Goal: Information Seeking & Learning: Learn about a topic

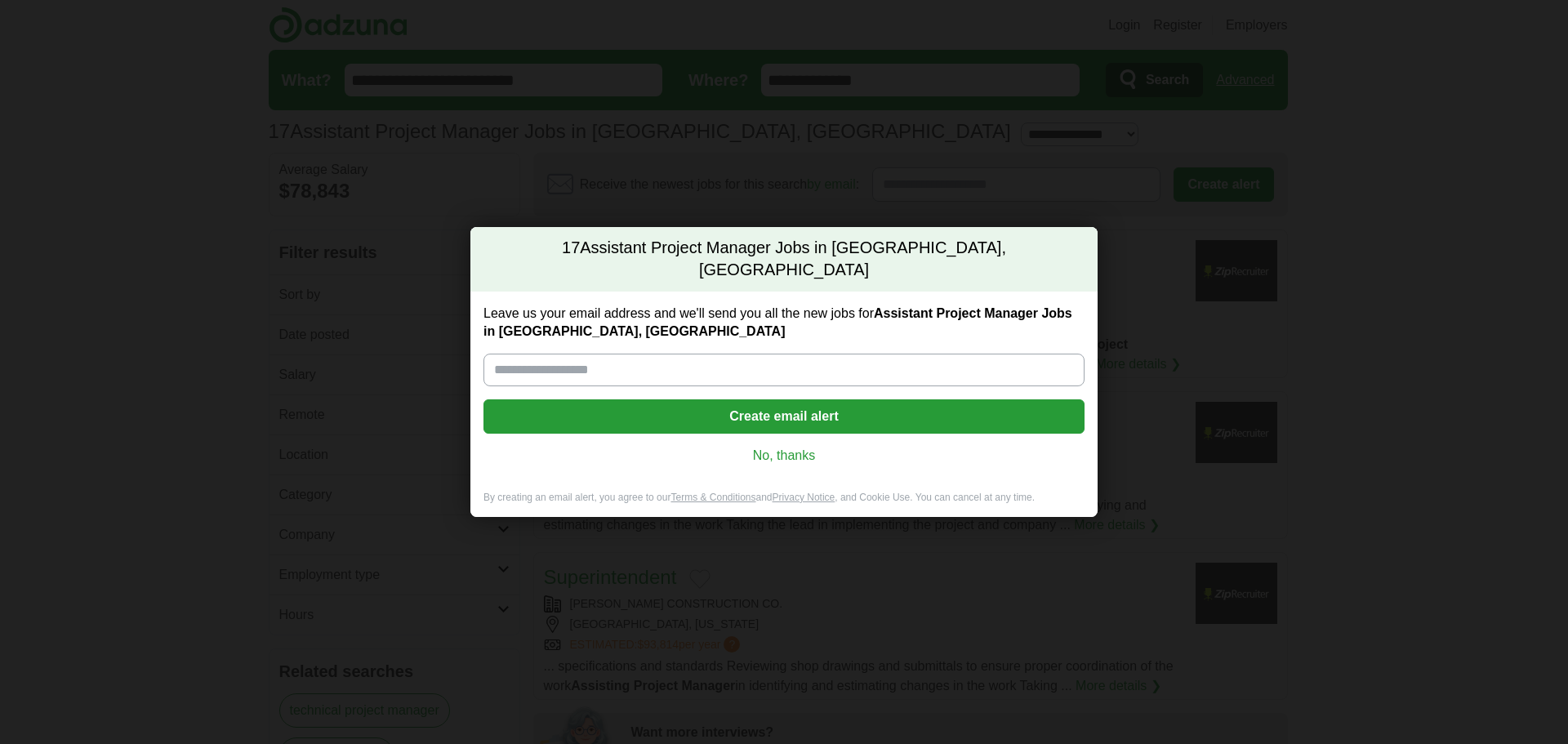
click at [796, 447] on link "No, thanks" at bounding box center [784, 455] width 575 height 18
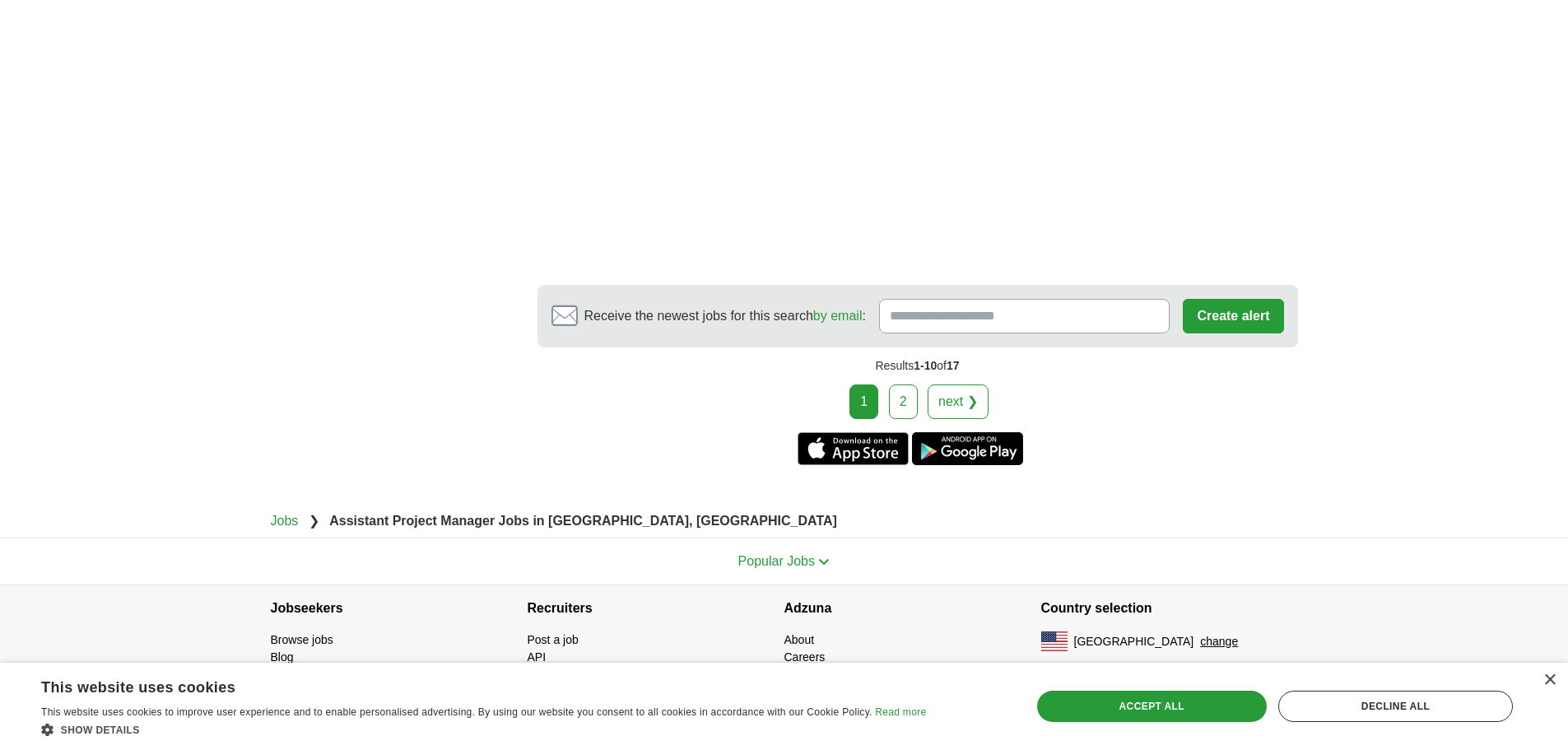
scroll to position [2121, 0]
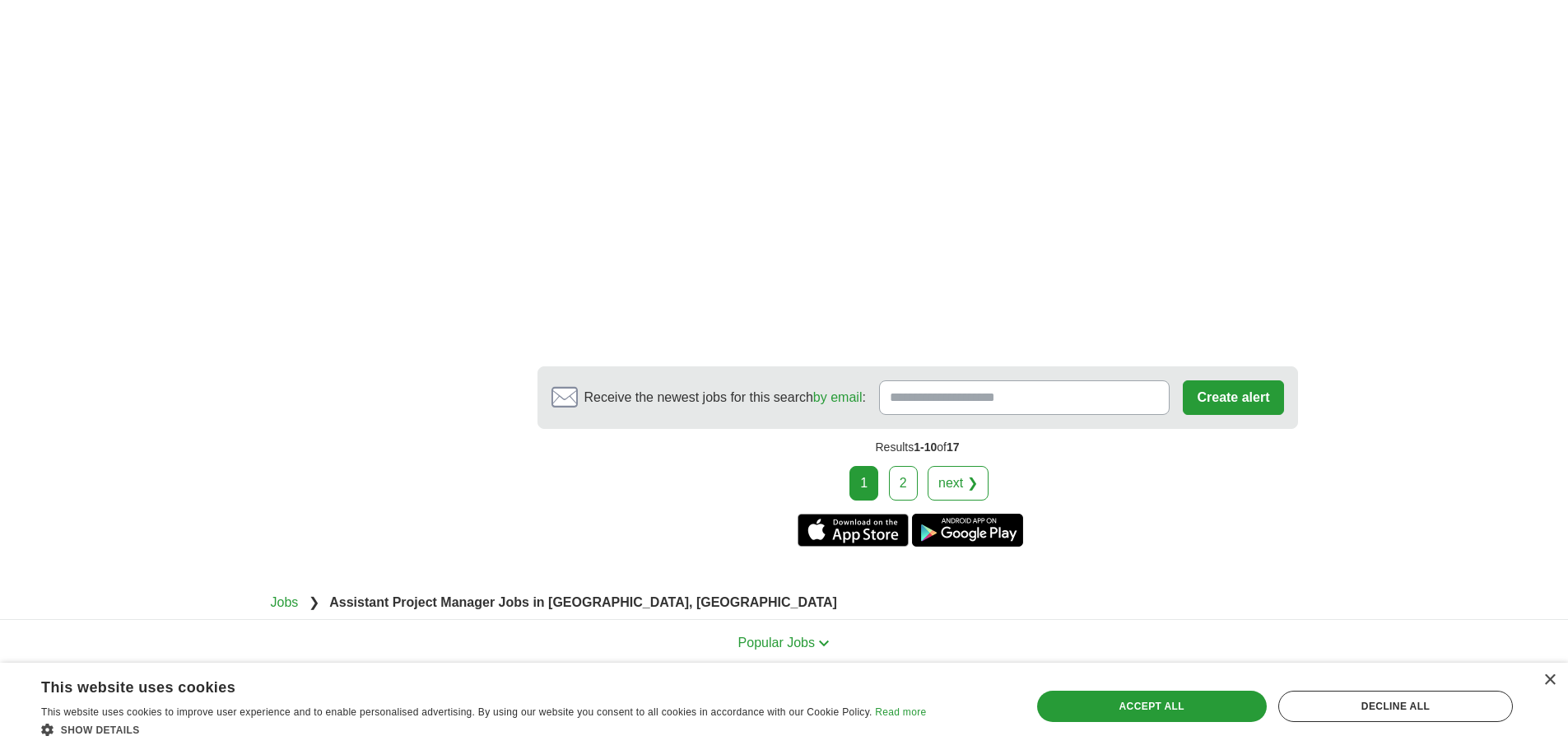
click at [909, 475] on link "2" at bounding box center [903, 483] width 29 height 35
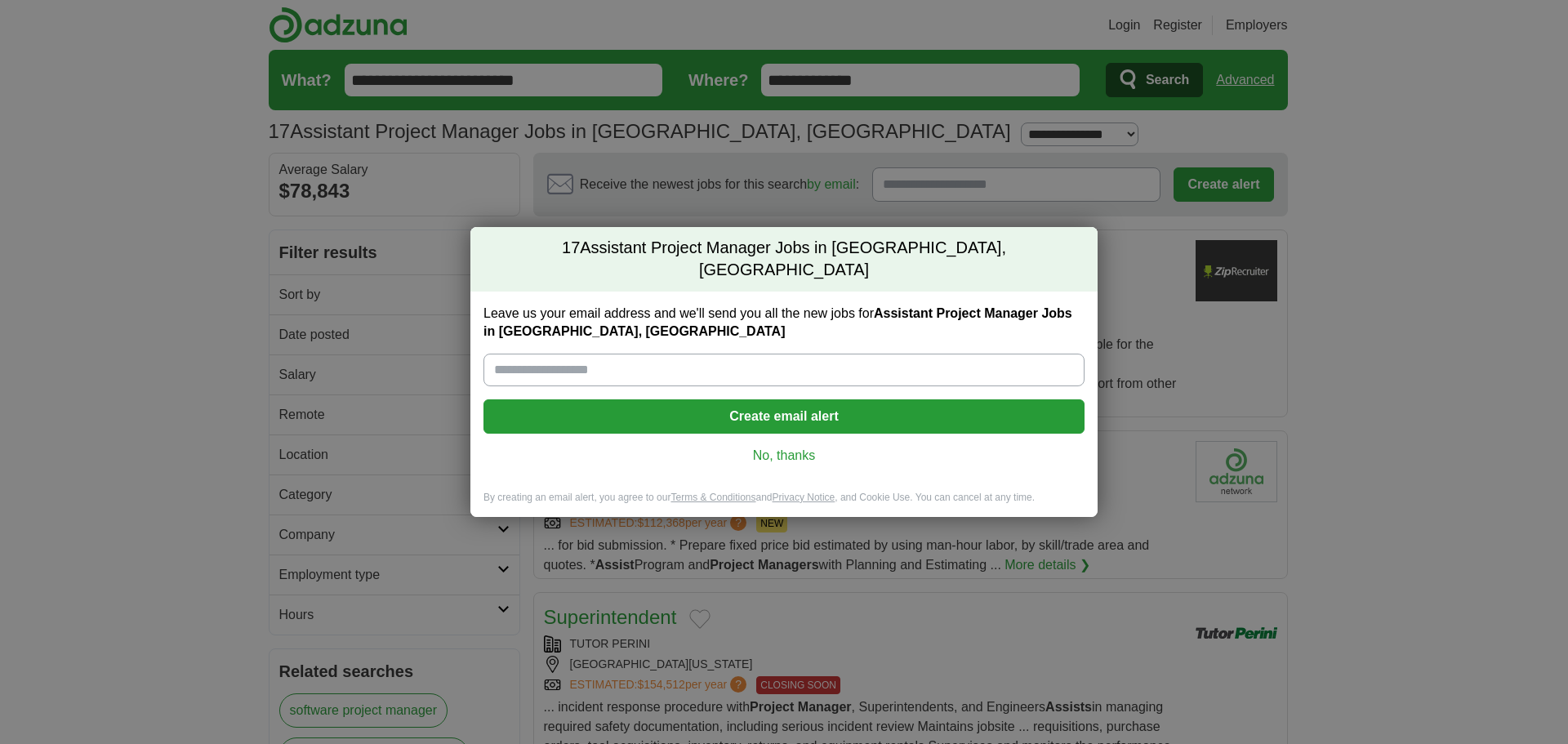
click at [807, 448] on link "No, thanks" at bounding box center [784, 455] width 575 height 18
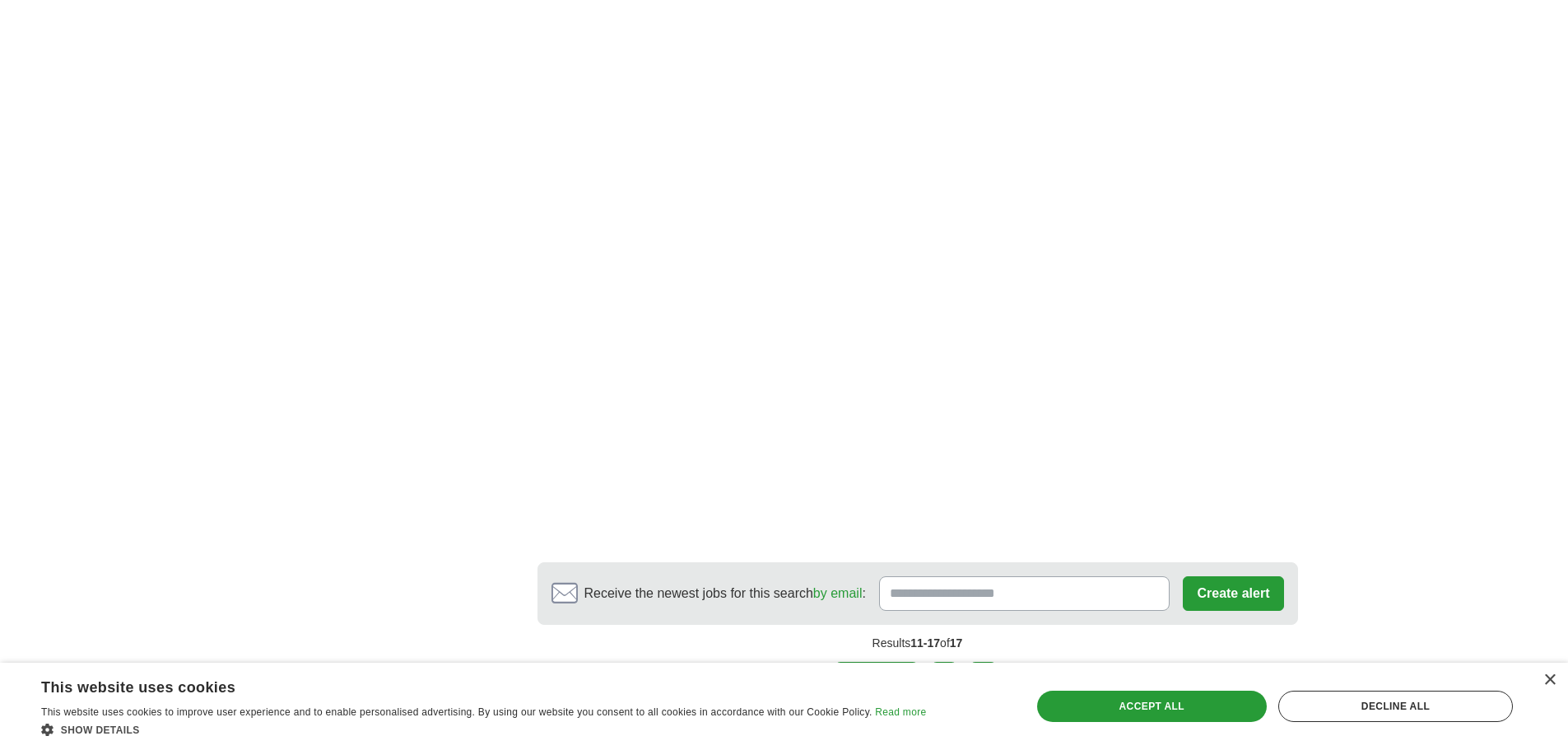
scroll to position [2141, 0]
